Goal: Task Accomplishment & Management: Complete application form

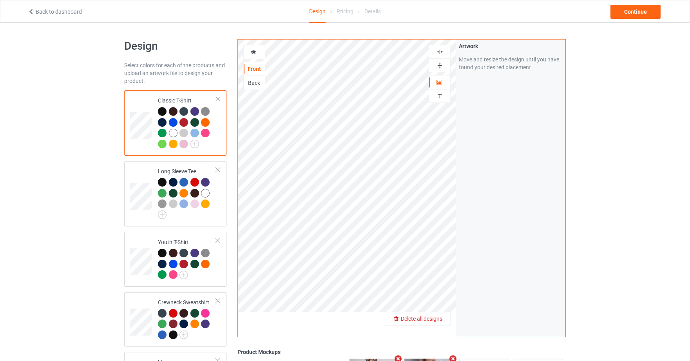
click at [439, 316] on span "Delete all designs" at bounding box center [422, 319] width 42 height 6
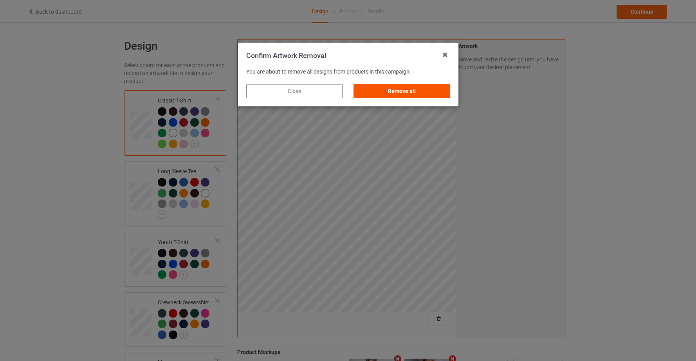
click at [421, 92] on div "Remove all" at bounding box center [402, 91] width 96 height 14
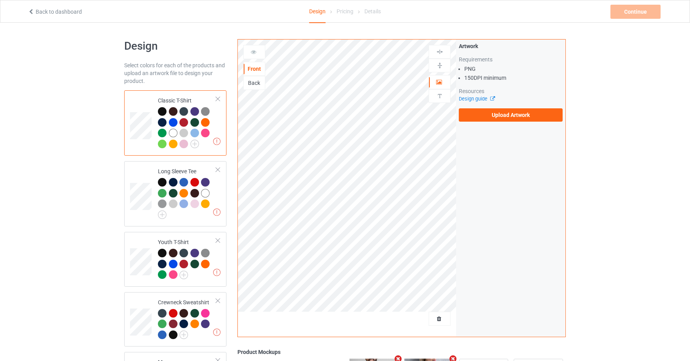
click at [486, 108] on div "Artwork Requirements PNG 150 DPI minimum Resources Design guide Upload Artwork" at bounding box center [511, 82] width 104 height 80
click at [488, 114] on label "Upload Artwork" at bounding box center [511, 114] width 104 height 13
click at [0, 0] on input "Upload Artwork" at bounding box center [0, 0] width 0 height 0
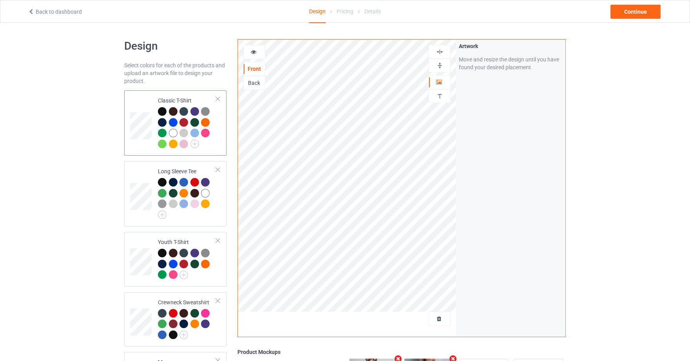
click at [446, 49] on div at bounding box center [439, 51] width 21 height 7
click at [445, 49] on div at bounding box center [439, 51] width 21 height 7
click at [445, 64] on div at bounding box center [439, 65] width 21 height 7
click at [433, 47] on div at bounding box center [439, 52] width 22 height 14
click at [439, 51] on img at bounding box center [439, 51] width 7 height 7
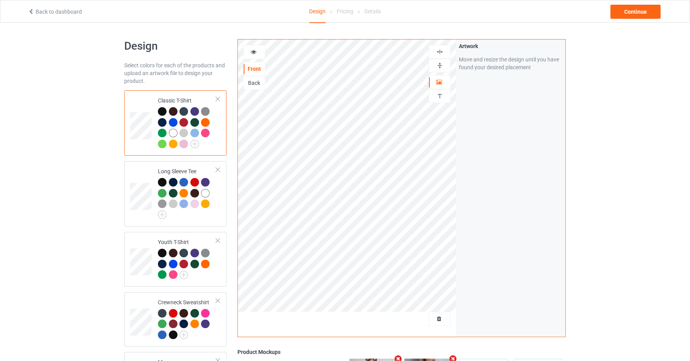
click at [442, 63] on img at bounding box center [439, 65] width 7 height 7
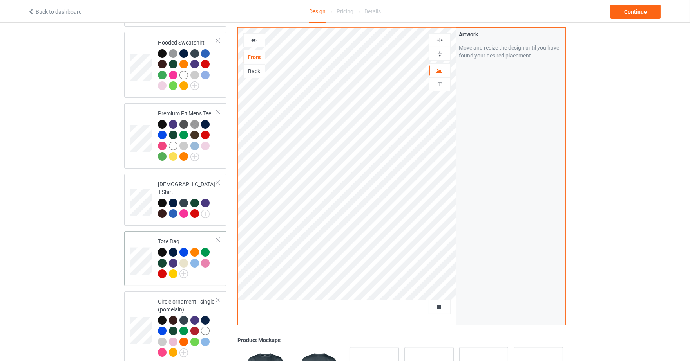
scroll to position [392, 0]
click at [252, 40] on icon at bounding box center [253, 38] width 7 height 5
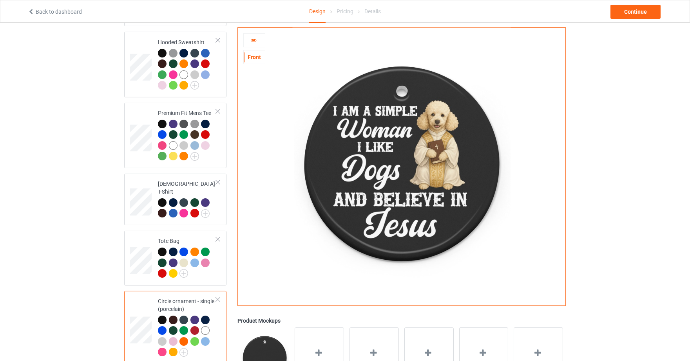
click at [252, 40] on icon at bounding box center [253, 38] width 7 height 5
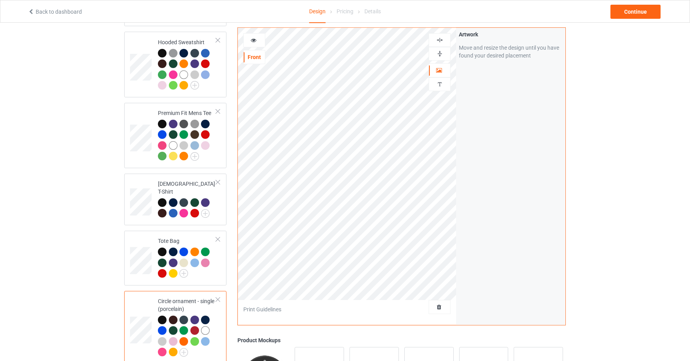
click at [440, 56] on img at bounding box center [439, 53] width 7 height 7
click at [259, 40] on div at bounding box center [254, 40] width 21 height 8
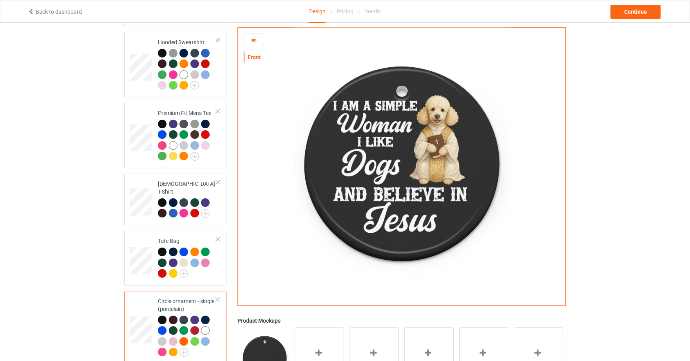
click at [259, 40] on div at bounding box center [254, 40] width 21 height 8
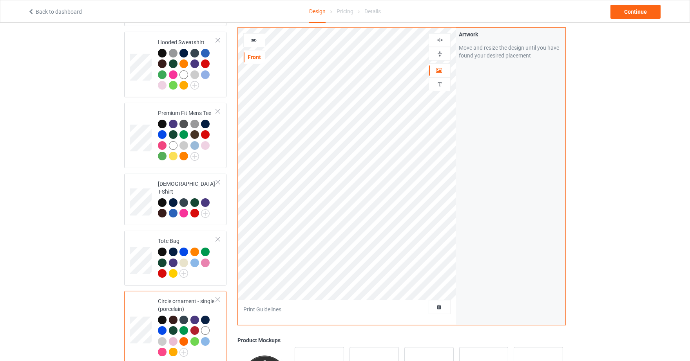
click at [437, 38] on img at bounding box center [439, 39] width 7 height 7
click at [256, 41] on icon at bounding box center [253, 38] width 7 height 5
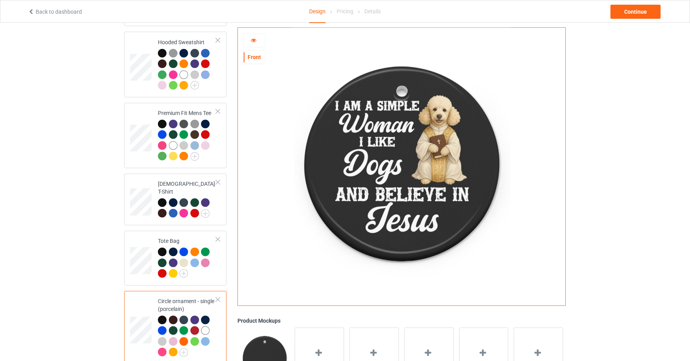
click at [257, 36] on div at bounding box center [254, 40] width 21 height 8
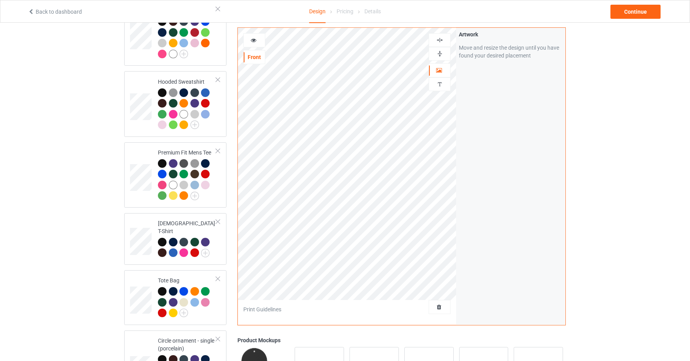
scroll to position [352, 0]
click at [441, 39] on img at bounding box center [439, 39] width 7 height 7
click at [440, 51] on img at bounding box center [439, 53] width 7 height 7
click at [258, 36] on div at bounding box center [254, 40] width 22 height 14
click at [257, 40] on div at bounding box center [254, 40] width 21 height 8
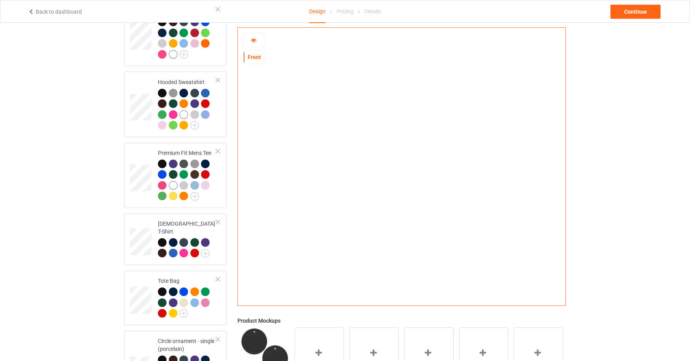
click at [257, 40] on div at bounding box center [254, 40] width 21 height 8
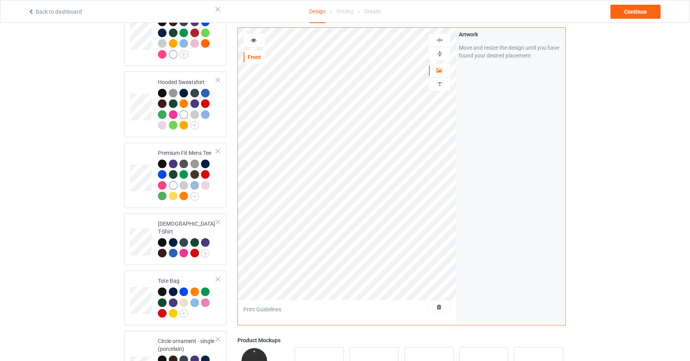
click at [442, 42] on img at bounding box center [439, 39] width 7 height 7
click at [440, 51] on img at bounding box center [439, 53] width 7 height 7
click at [257, 48] on div "Front" at bounding box center [254, 48] width 22 height 31
click at [258, 41] on div at bounding box center [254, 40] width 21 height 8
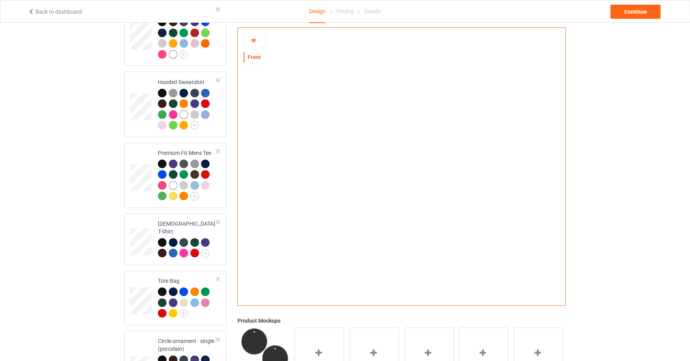
click at [258, 41] on div at bounding box center [254, 40] width 21 height 8
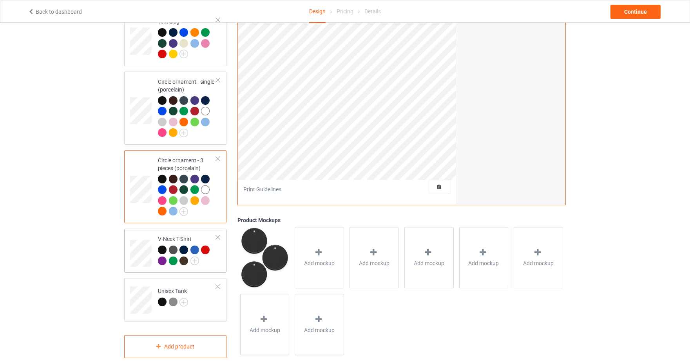
scroll to position [612, 0]
click at [129, 239] on div "V-Neck T-Shirt" at bounding box center [175, 251] width 102 height 44
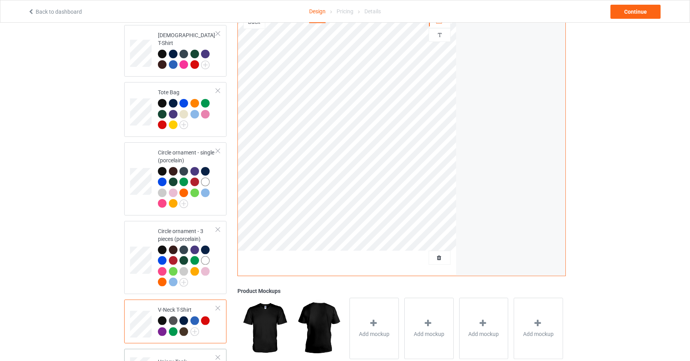
scroll to position [531, 0]
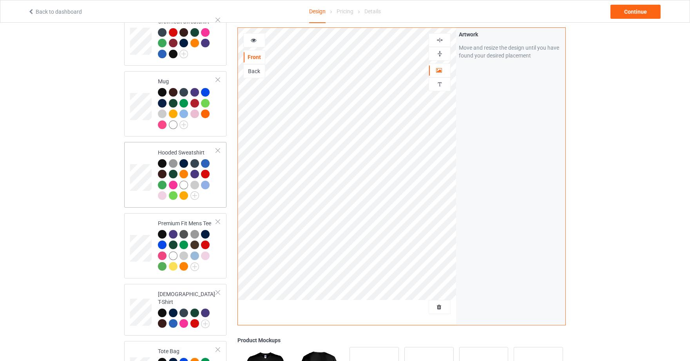
click at [140, 129] on div "Mug" at bounding box center [175, 103] width 102 height 65
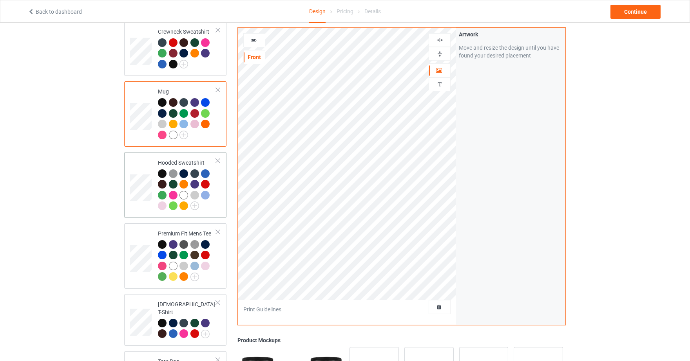
scroll to position [270, 0]
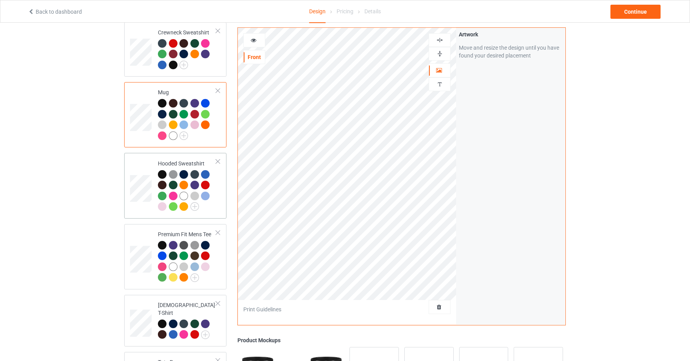
click at [139, 164] on td at bounding box center [141, 185] width 23 height 59
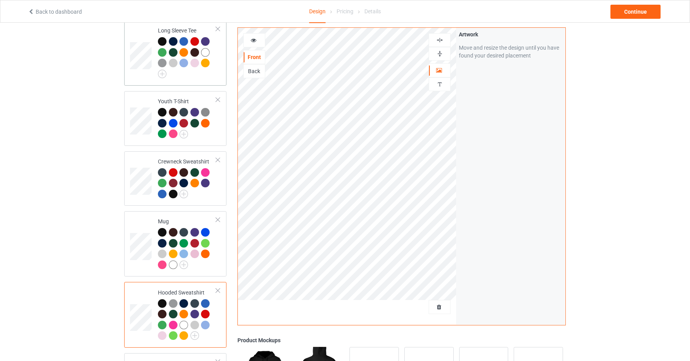
scroll to position [140, 0]
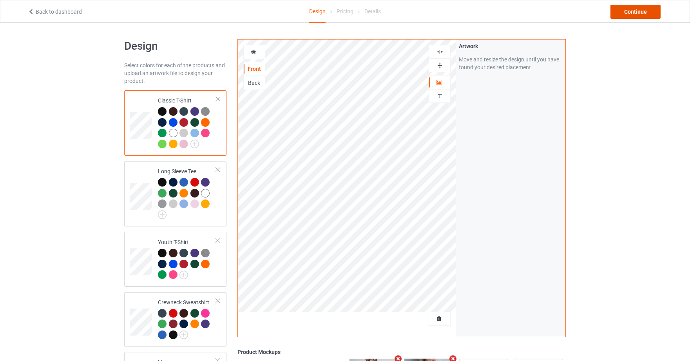
click at [639, 18] on div "Continue" at bounding box center [635, 12] width 50 height 14
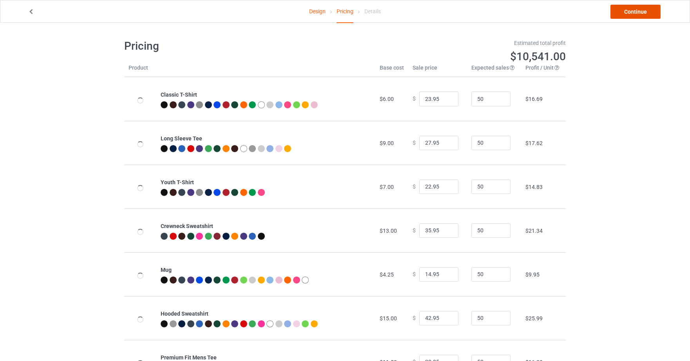
click at [639, 15] on link "Continue" at bounding box center [635, 12] width 50 height 14
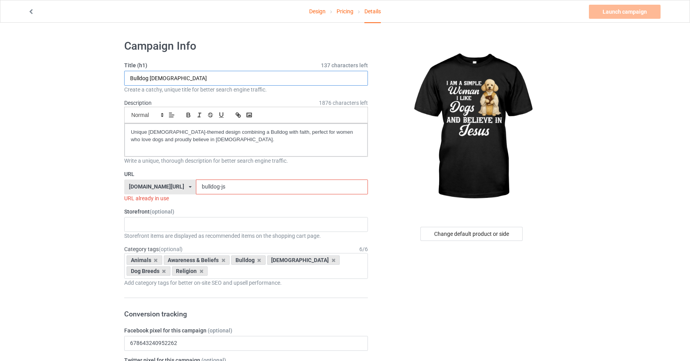
drag, startPoint x: 148, startPoint y: 81, endPoint x: 61, endPoint y: 78, distance: 86.6
type input "Poodle [DEMOGRAPHIC_DATA]"
click at [227, 183] on input "bulldog-js" at bounding box center [282, 187] width 172 height 15
drag, startPoint x: 149, startPoint y: 79, endPoint x: 78, endPoint y: 69, distance: 71.6
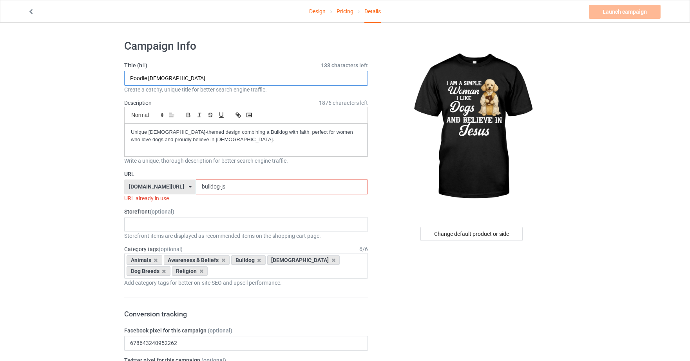
drag, startPoint x: 213, startPoint y: 189, endPoint x: 154, endPoint y: 200, distance: 60.9
click at [152, 200] on div "URL [DOMAIN_NAME][URL] [DOMAIN_NAME]/ [DOMAIN_NAME][URL] [DOMAIN_NAME][URL] [DO…" at bounding box center [246, 186] width 244 height 32
paste input "Poodle"
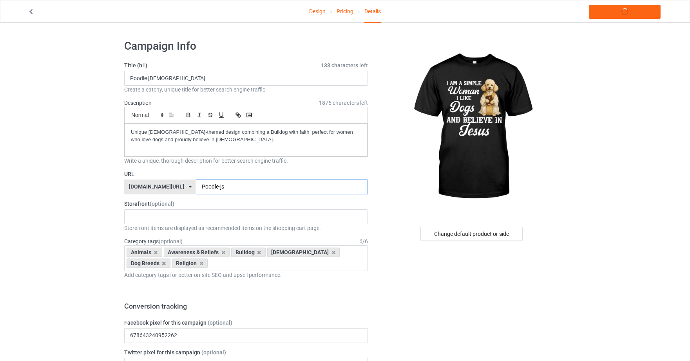
click at [207, 186] on input "Poodle-js" at bounding box center [282, 187] width 172 height 15
click at [199, 185] on input "Poodle-js" at bounding box center [282, 187] width 172 height 15
click at [216, 186] on input "poodle-js" at bounding box center [282, 187] width 172 height 15
drag, startPoint x: 213, startPoint y: 184, endPoint x: 113, endPoint y: 183, distance: 99.5
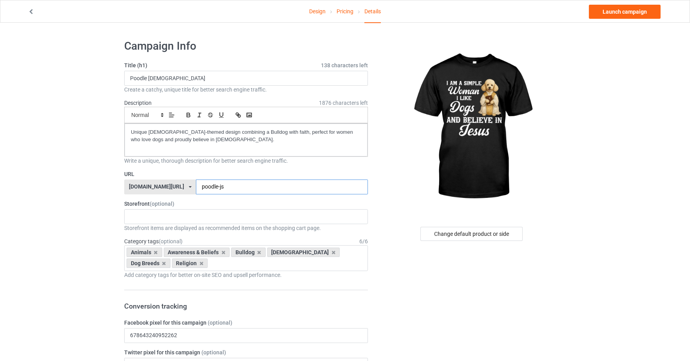
type input "poodle-js"
click at [250, 139] on p "Unique [DEMOGRAPHIC_DATA]-themed design combining a Bulldog with faith, perfect…" at bounding box center [246, 136] width 230 height 14
click at [188, 147] on div "Unique [DEMOGRAPHIC_DATA]-themed design combining a Bulldog with faith, perfect…" at bounding box center [246, 140] width 243 height 33
drag, startPoint x: 251, startPoint y: 133, endPoint x: 233, endPoint y: 130, distance: 18.2
click at [233, 130] on p "Unique [DEMOGRAPHIC_DATA]-themed design combining a Bulldog with faith, perfect…" at bounding box center [246, 136] width 230 height 14
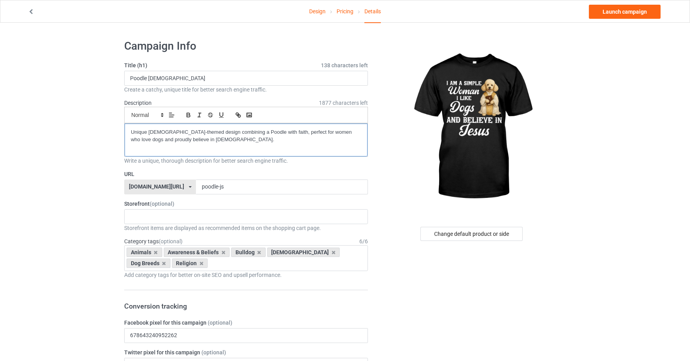
click at [283, 147] on div "Unique [DEMOGRAPHIC_DATA]-themed design combining a Poodle with faith, perfect …" at bounding box center [246, 140] width 243 height 33
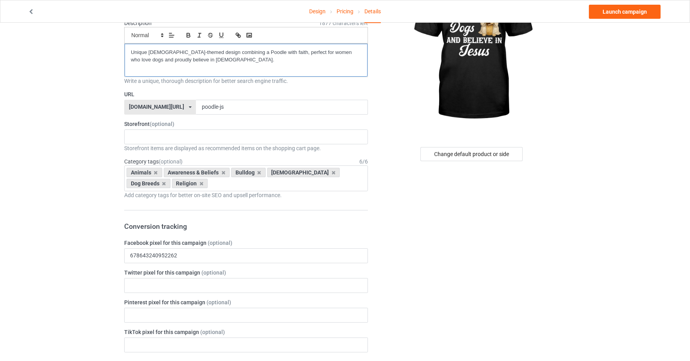
scroll to position [80, 0]
click at [259, 171] on icon at bounding box center [259, 172] width 4 height 5
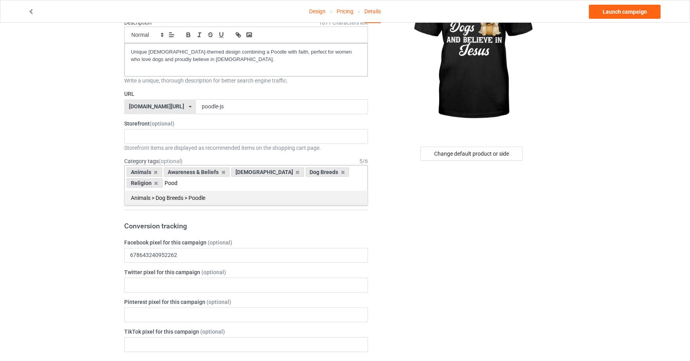
type input "Pood"
click at [220, 200] on div "Animals > Dog Breeds > Poodle" at bounding box center [246, 198] width 243 height 14
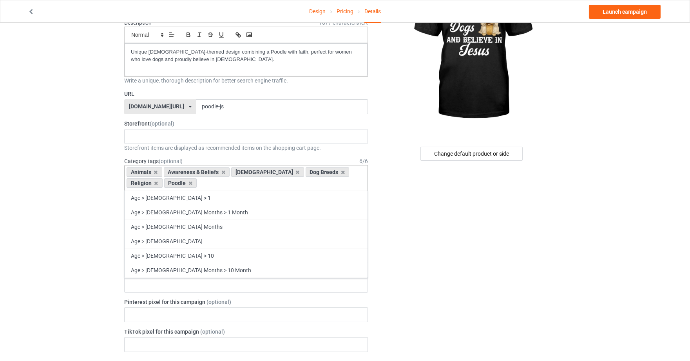
click at [491, 237] on div "Change default product or side" at bounding box center [472, 353] width 198 height 801
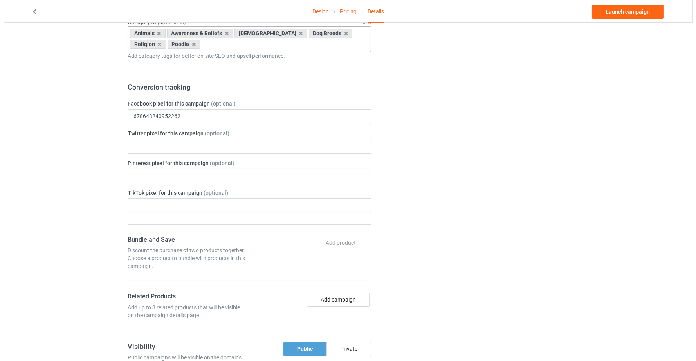
scroll to position [0, 0]
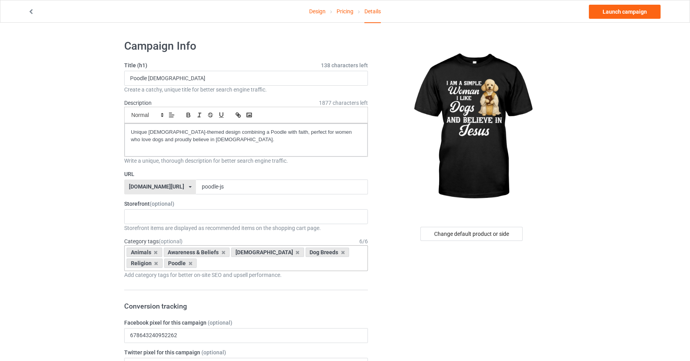
click at [588, 9] on div "Launch campaign" at bounding box center [559, 12] width 215 height 14
click at [607, 14] on link "Launch campaign" at bounding box center [625, 12] width 72 height 14
